Goal: Information Seeking & Learning: Learn about a topic

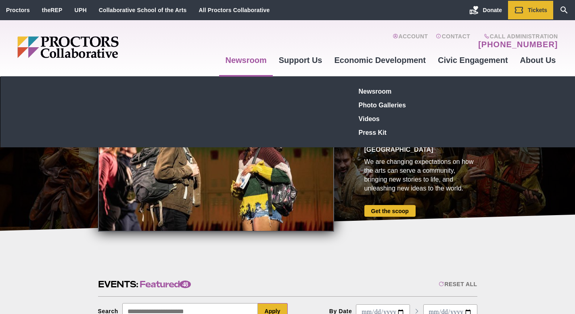
click at [251, 60] on link "Newsroom" at bounding box center [245, 60] width 53 height 22
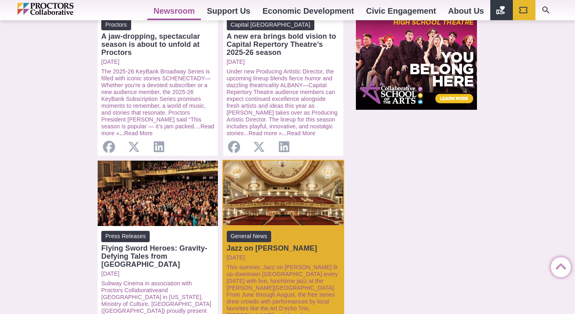
scroll to position [725, 0]
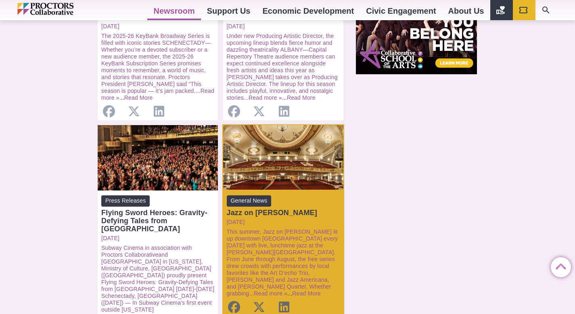
click at [251, 209] on div "Jazz on [PERSON_NAME]" at bounding box center [283, 213] width 113 height 8
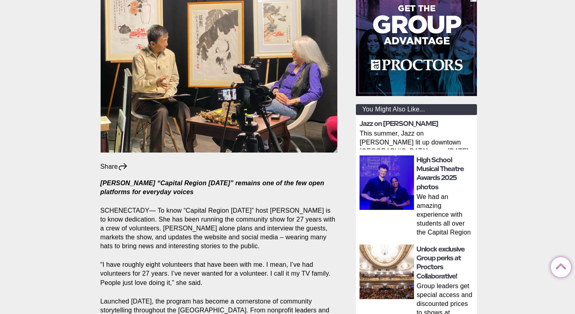
scroll to position [206, 0]
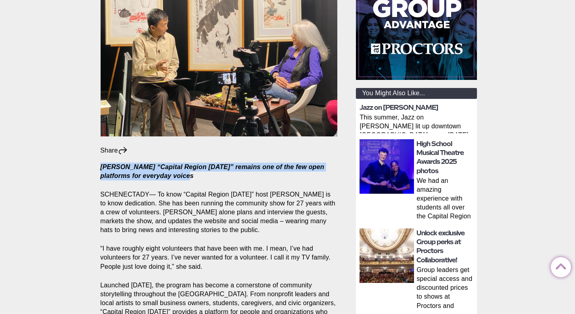
drag, startPoint x: 183, startPoint y: 159, endPoint x: 91, endPoint y: 149, distance: 92.9
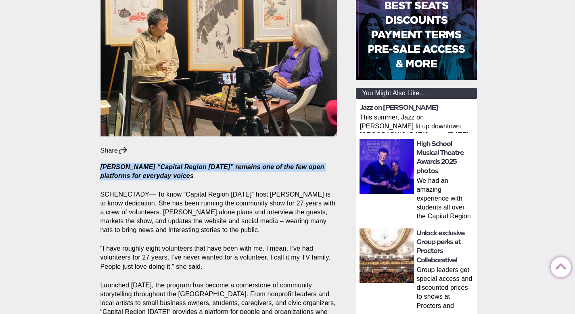
click at [91, 149] on div "General News * Local legacy continues to highlight community events and news Sh…" at bounding box center [287, 310] width 575 height 879
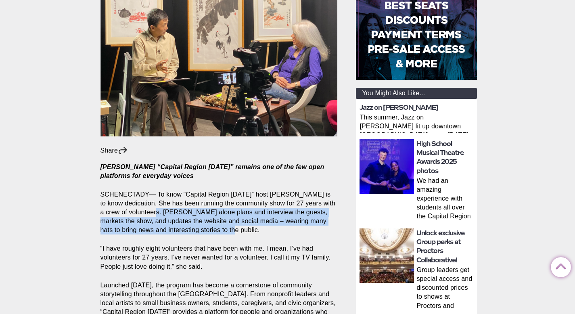
drag, startPoint x: 142, startPoint y: 197, endPoint x: 224, endPoint y: 212, distance: 83.3
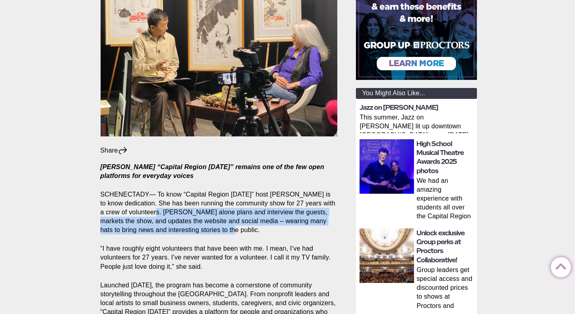
click at [224, 212] on p "SCHENECTADY— To know “Capital Region Today” host Ann Parillo is to know dedicat…" at bounding box center [218, 212] width 237 height 44
copy p "Parillo alone plans and interview the guests, markets the show, and updates the…"
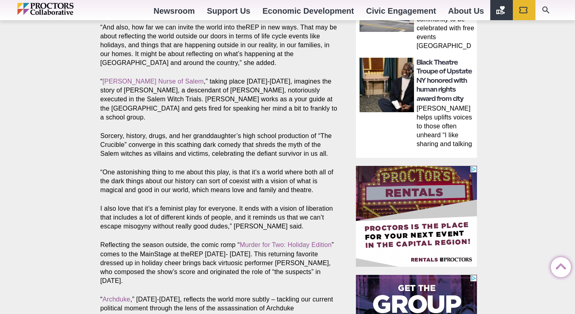
scroll to position [569, 0]
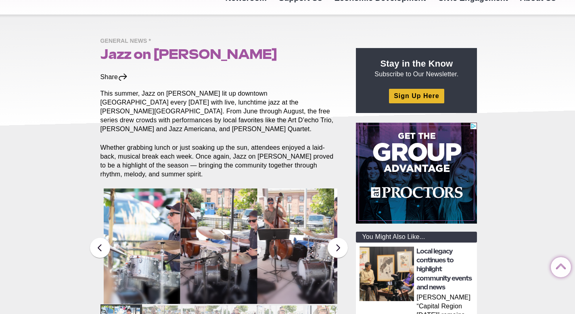
scroll to position [40, 0]
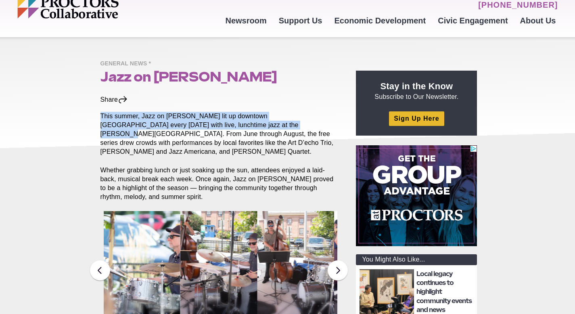
drag, startPoint x: 102, startPoint y: 117, endPoint x: 247, endPoint y: 125, distance: 144.7
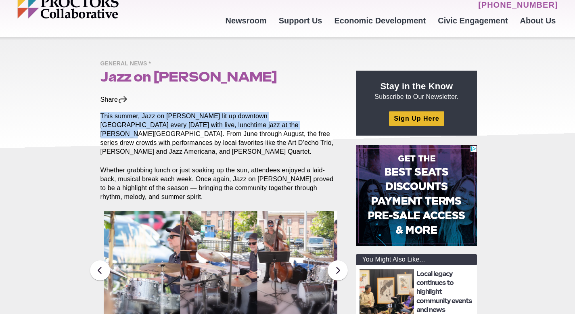
click at [247, 125] on p "This summer, Jazz on [PERSON_NAME] lit up downtown [GEOGRAPHIC_DATA] every [DAT…" at bounding box center [218, 134] width 237 height 44
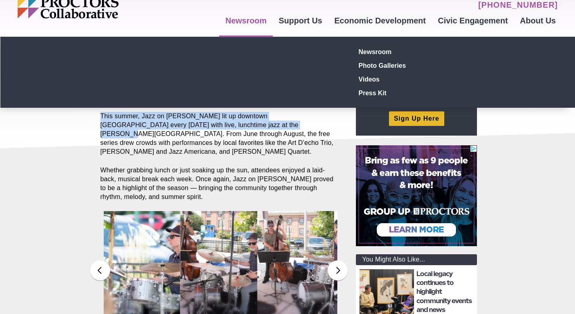
copy p "This summer, Jazz on [PERSON_NAME] lit up downtown [GEOGRAPHIC_DATA] every [DAT…"
